Goal: Information Seeking & Learning: Learn about a topic

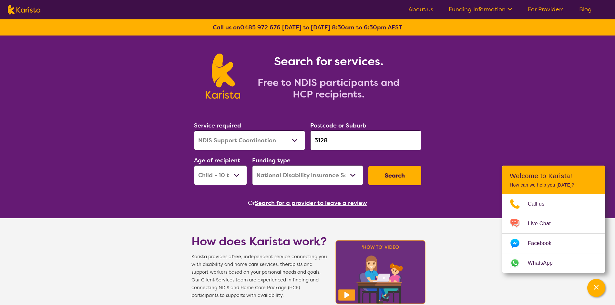
select select "NDIS Support Coordination"
select select "CH"
select select "NDIS"
click at [342, 139] on input "3128" at bounding box center [365, 140] width 111 height 20
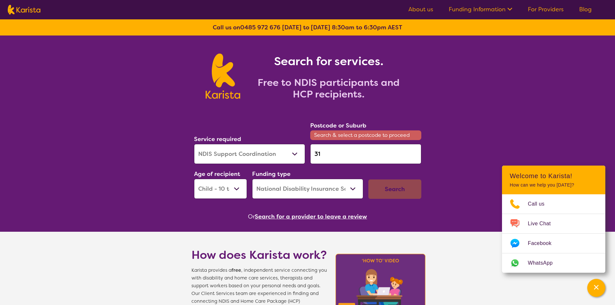
type input "3"
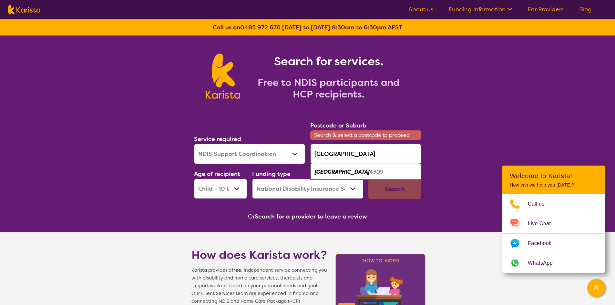
click at [369, 171] on div "[GEOGRAPHIC_DATA] 4509" at bounding box center [365, 172] width 105 height 12
type input "4509"
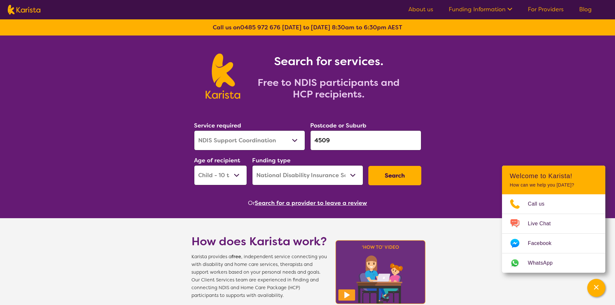
click at [236, 174] on select "Early Childhood - 0 to 9 Child - 10 to 11 Adolescent - 12 to 17 Adult - 18 to 6…" at bounding box center [220, 175] width 53 height 20
click at [194, 165] on select "Early Childhood - 0 to 9 Child - 10 to 11 Adolescent - 12 to 17 Adult - 18 to 6…" at bounding box center [220, 175] width 53 height 20
click at [254, 137] on select "Allied Health Assistant Assessment ([MEDICAL_DATA] or [MEDICAL_DATA]) Behaviour…" at bounding box center [249, 140] width 111 height 20
click at [232, 170] on select "Early Childhood - 0 to 9 Child - 10 to 11 Adolescent - 12 to 17 Adult - 18 to 6…" at bounding box center [220, 175] width 53 height 20
select select "AG"
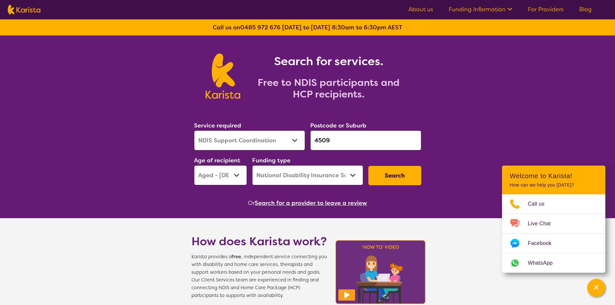
click at [194, 165] on select "Early Childhood - 0 to 9 Child - 10 to 11 Adolescent - 12 to 17 Adult - 18 to 6…" at bounding box center [220, 175] width 53 height 20
click at [258, 138] on select "Allied Health Assistant Assessment ([MEDICAL_DATA] or [MEDICAL_DATA]) Behaviour…" at bounding box center [249, 140] width 111 height 20
select select "[MEDICAL_DATA]"
click at [194, 130] on select "Allied Health Assistant Assessment ([MEDICAL_DATA] or [MEDICAL_DATA]) Behaviour…" at bounding box center [249, 140] width 111 height 20
click at [401, 175] on button "Search" at bounding box center [394, 175] width 53 height 19
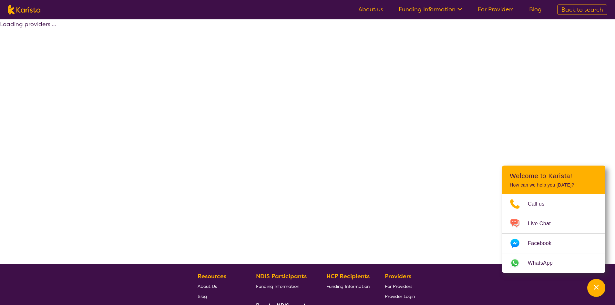
select select "by_score"
